Goal: Information Seeking & Learning: Understand process/instructions

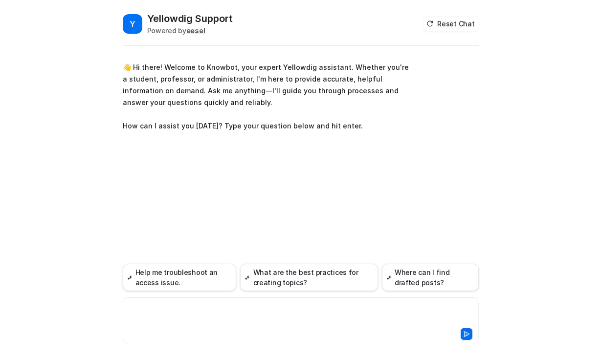
click at [207, 314] on div at bounding box center [300, 315] width 351 height 22
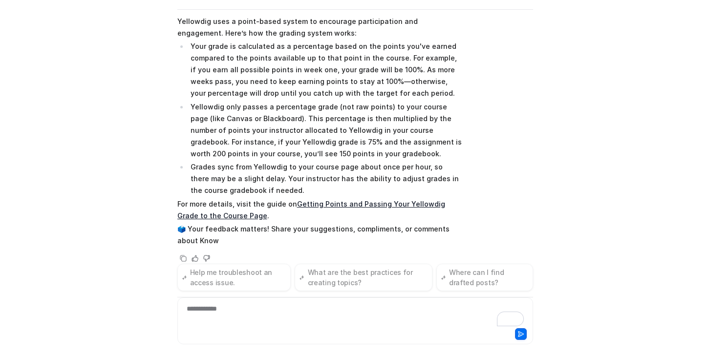
scroll to position [145, 0]
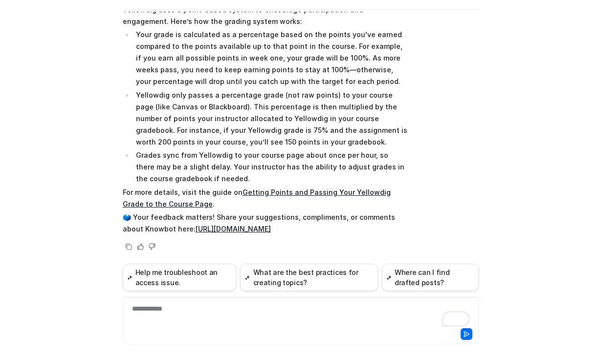
click at [245, 190] on link "Getting Points and Passing Your Yellowdig Grade to the Course Page" at bounding box center [257, 198] width 268 height 20
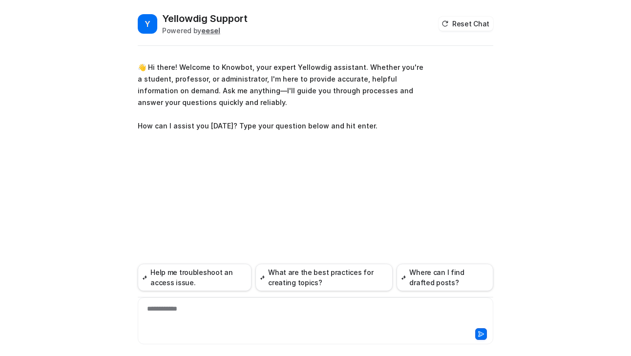
click at [205, 307] on div "**********" at bounding box center [315, 315] width 351 height 22
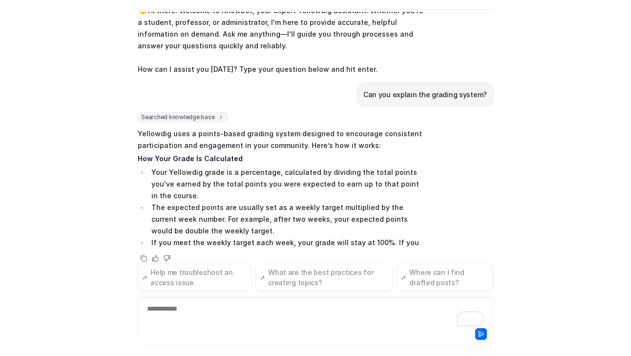
scroll to position [32, 0]
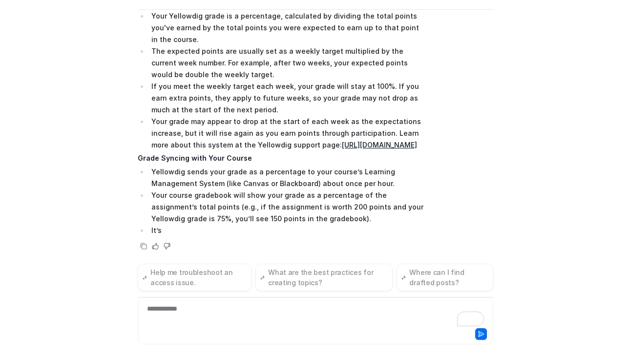
click at [169, 158] on strong "Grade Syncing with Your Course" at bounding box center [195, 158] width 114 height 8
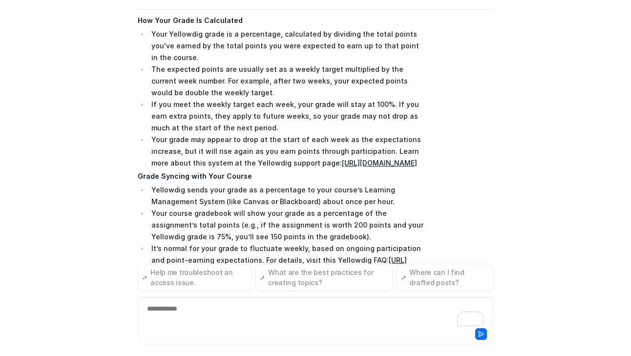
scroll to position [113, 0]
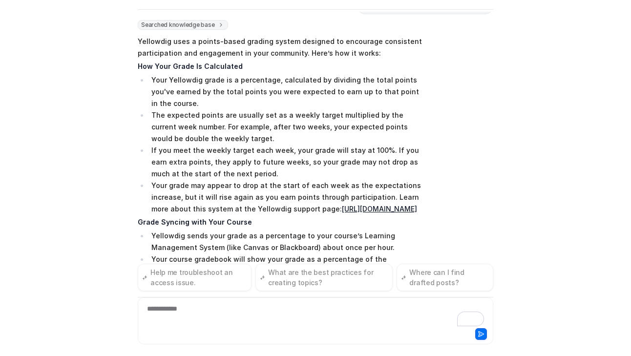
drag, startPoint x: 172, startPoint y: 231, endPoint x: 126, endPoint y: 54, distance: 182.3
click at [126, 54] on div "Y Yellowdig Support Powered by eesel Reset Chat 👋 Hi there! Welcome to Knowbot,…" at bounding box center [315, 178] width 631 height 356
drag, startPoint x: 138, startPoint y: 40, endPoint x: 272, endPoint y: 229, distance: 231.7
click at [272, 229] on span "Yellowdig uses a points-based grading system designed to encourage consistent p…" at bounding box center [281, 236] width 286 height 404
copy span "Yellowdig uses a points-based grading system designed to encourage consistent p…"
